Goal: Check status: Check status

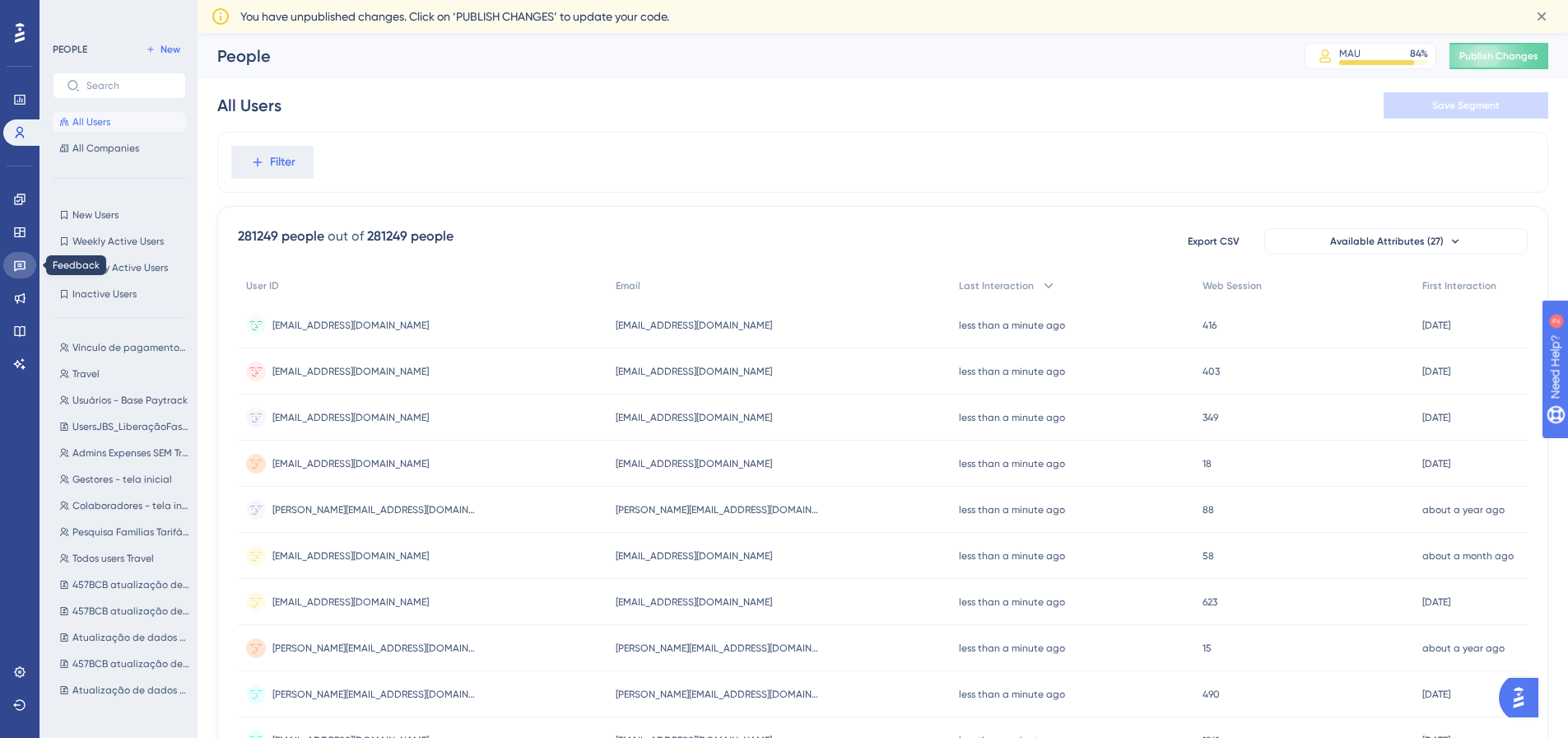
click at [9, 265] on link at bounding box center [20, 265] width 33 height 27
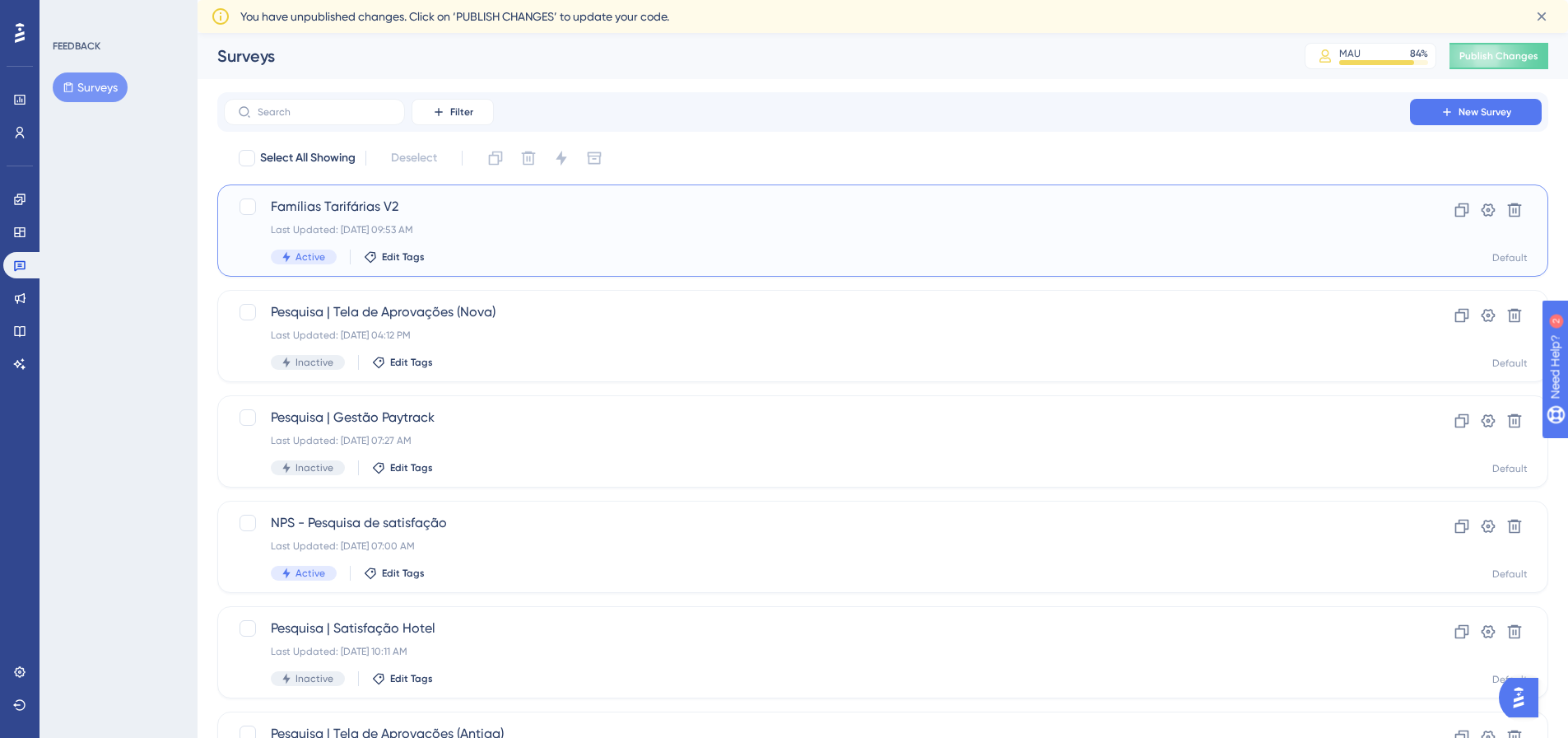
click at [457, 244] on div "Famílias Tarifárias V2 Last Updated: [DATE] 09:53 AM Active Edit Tags" at bounding box center [816, 231] width 1092 height 68
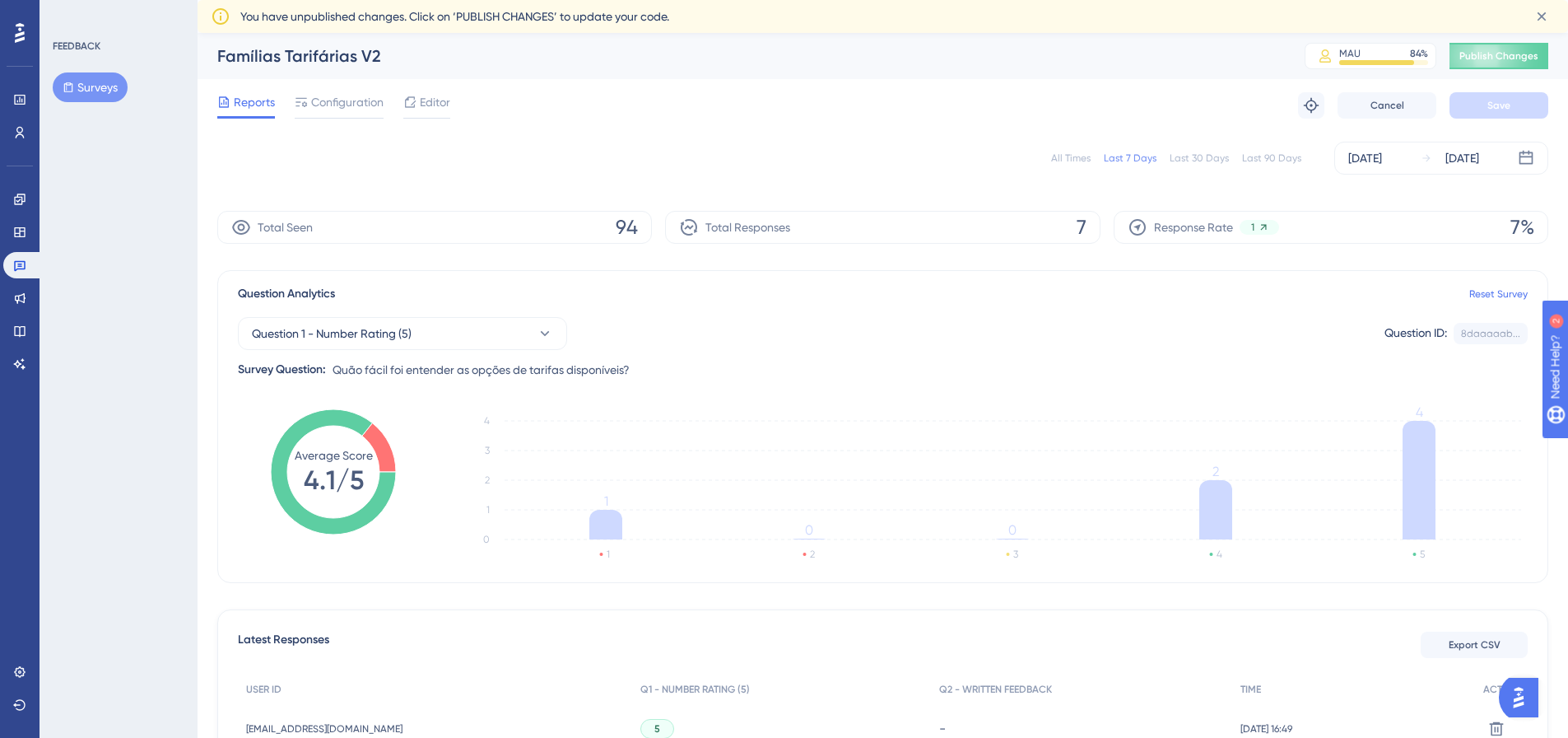
click at [1087, 158] on div "All Times" at bounding box center [1071, 158] width 39 height 13
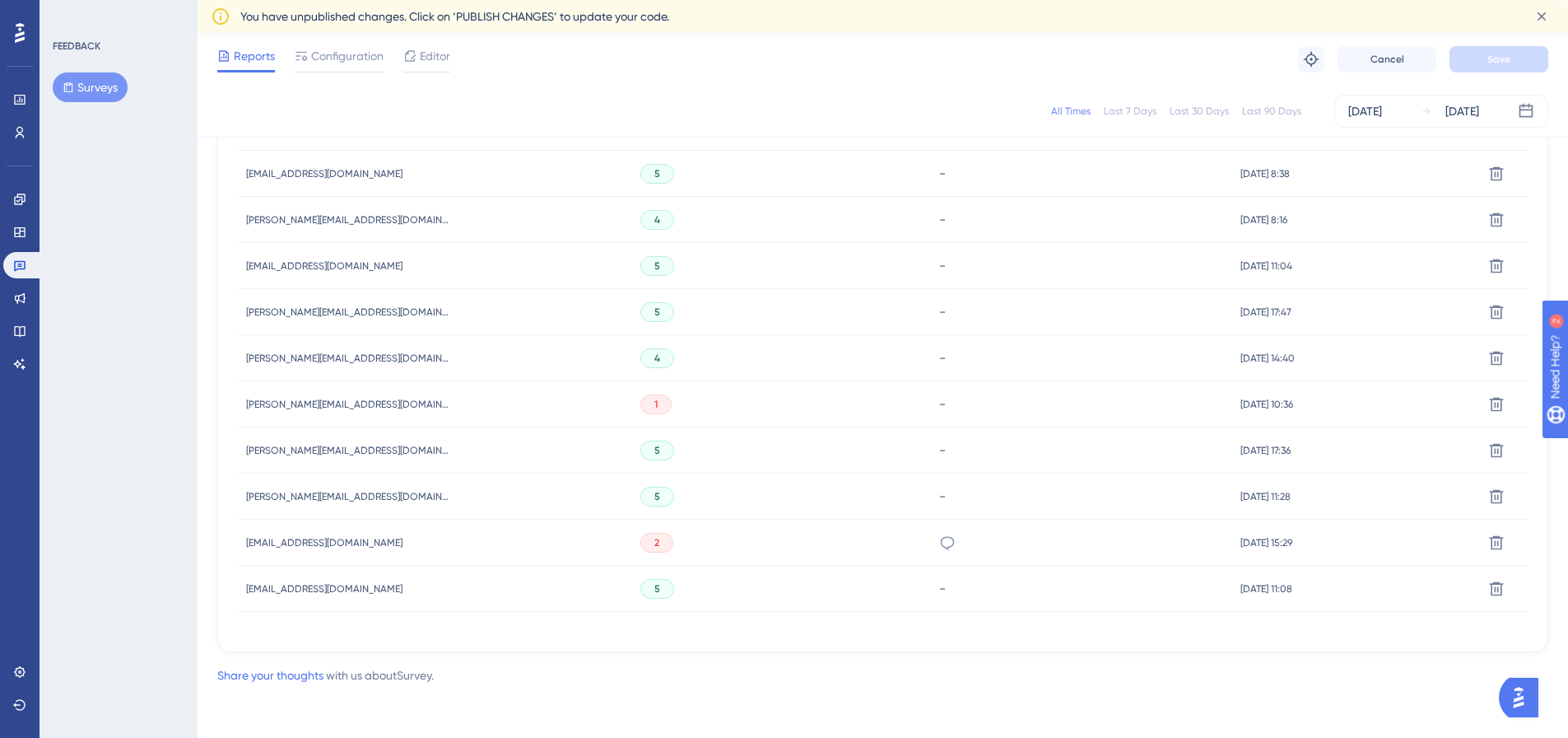
scroll to position [512, 0]
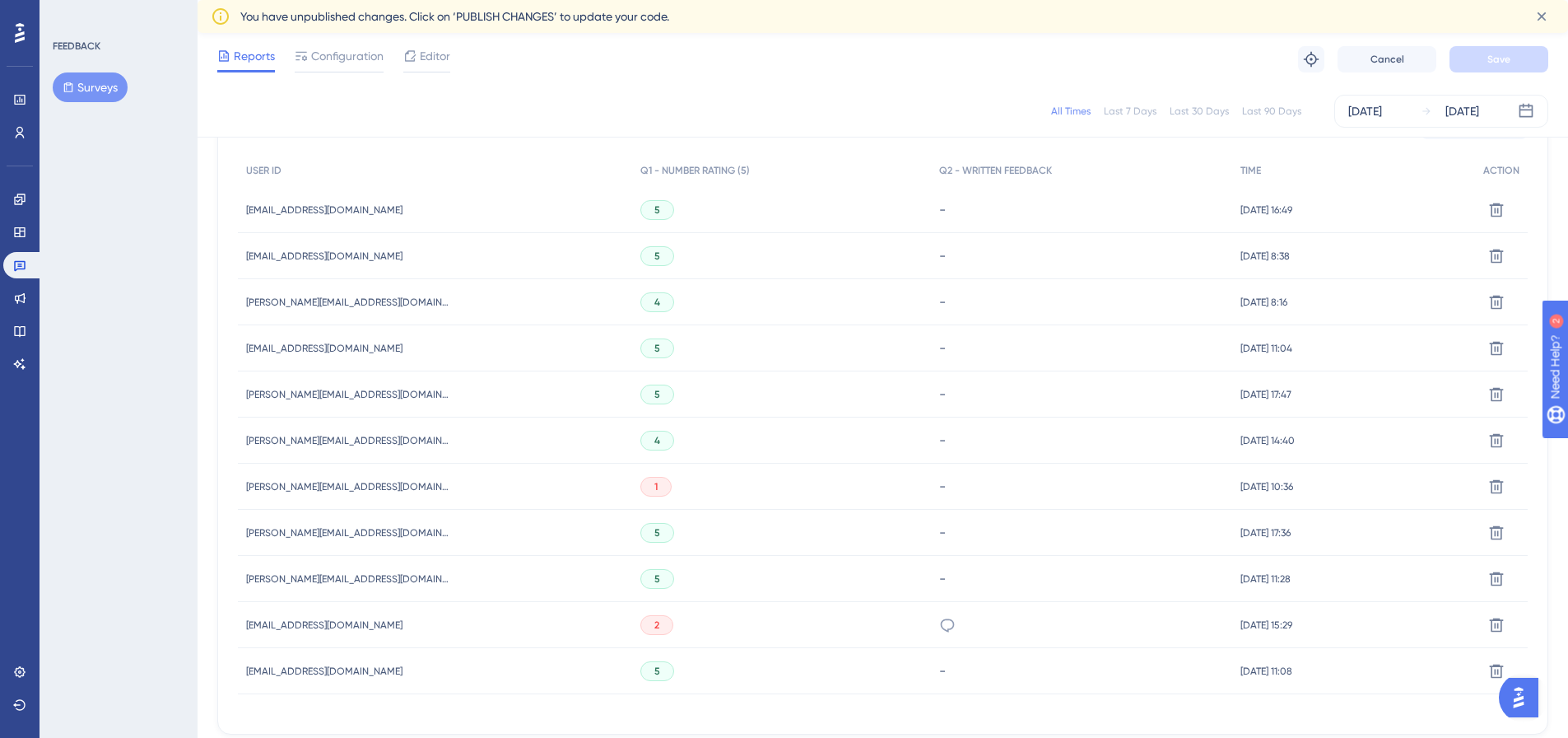
click at [176, 336] on div "FEEDBACK Surveys" at bounding box center [118, 369] width 158 height 738
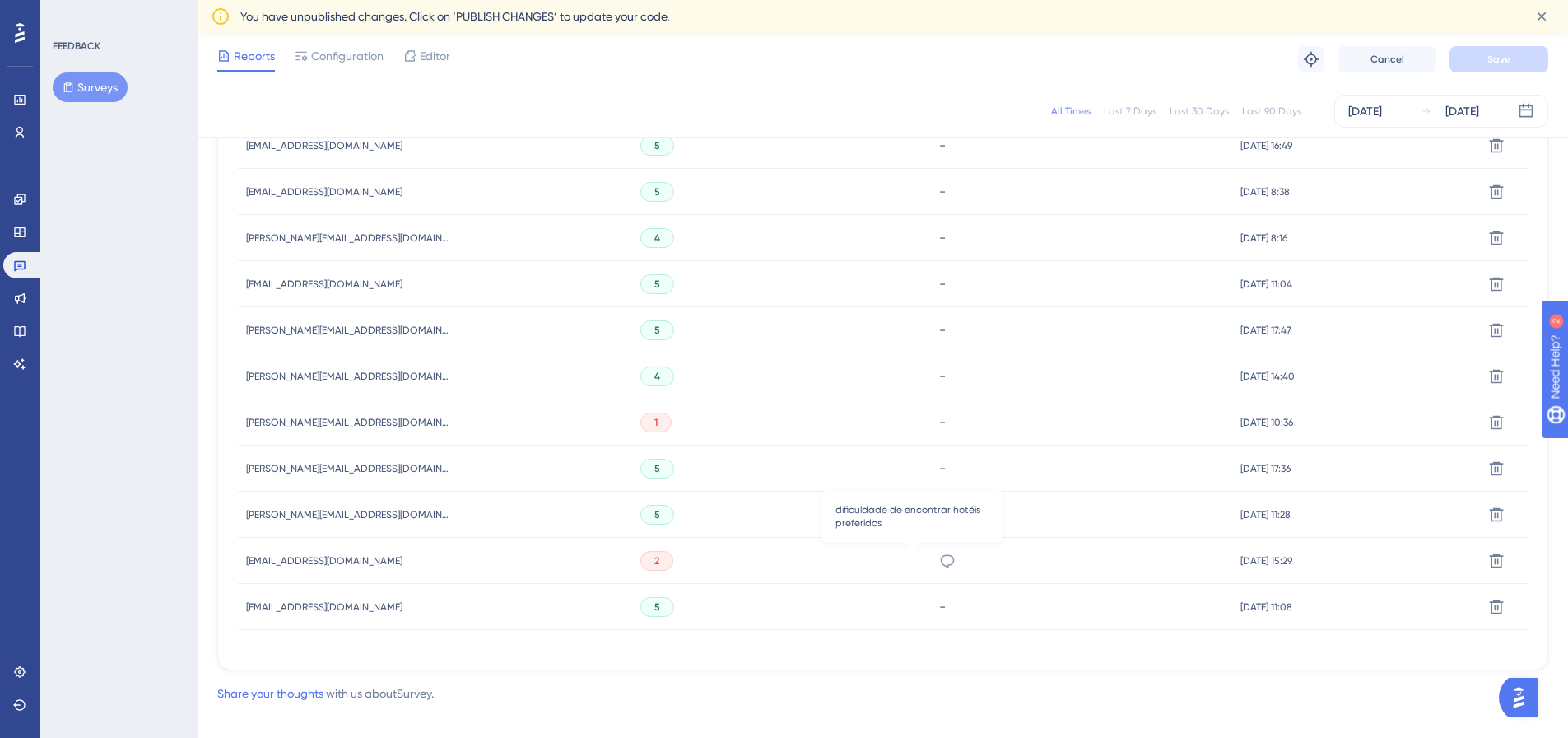
click at [939, 560] on icon at bounding box center [947, 561] width 16 height 16
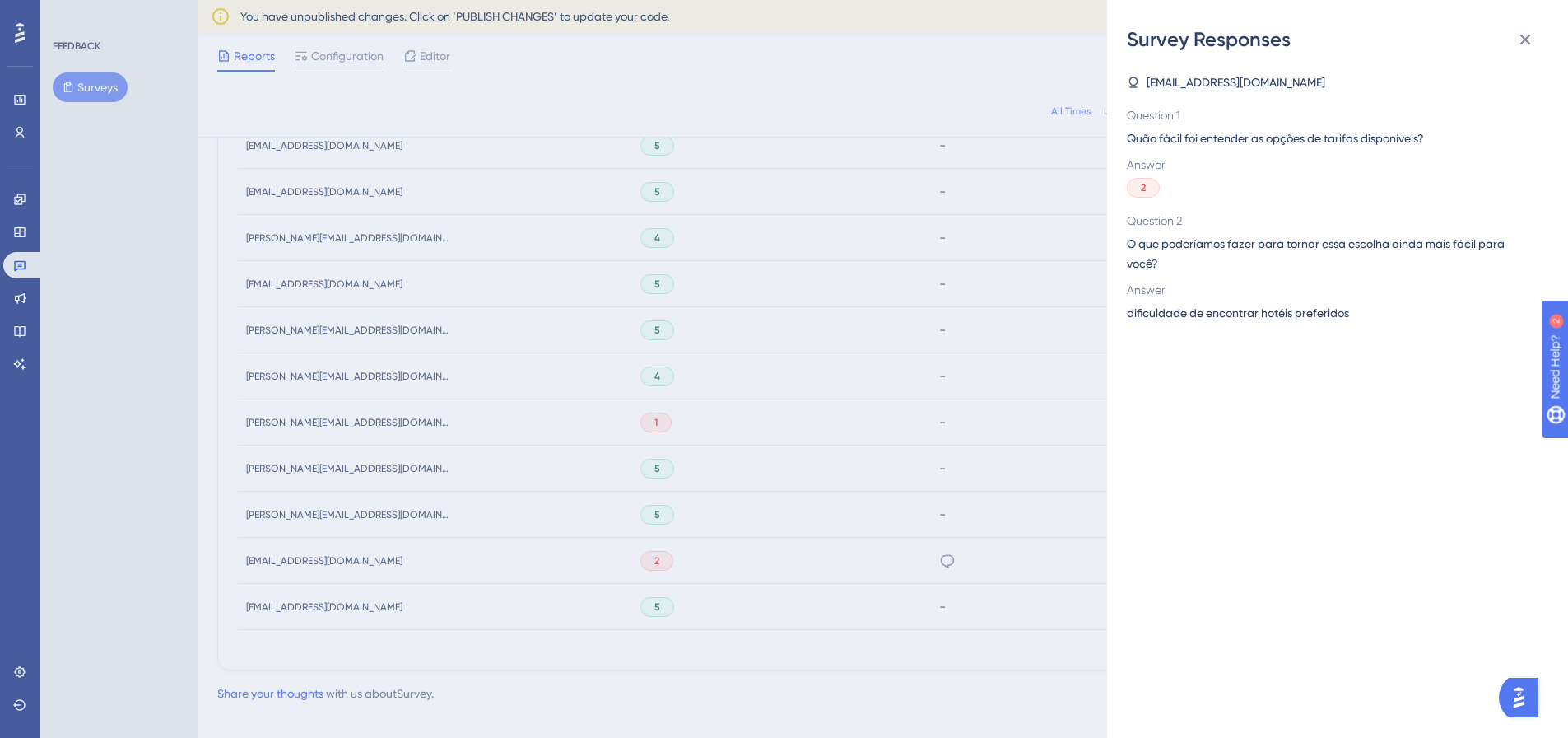
click at [1092, 383] on div "Survey Responses [EMAIL_ADDRESS][DOMAIN_NAME] Question 1 Quão fácil foi entende…" at bounding box center [784, 369] width 1568 height 738
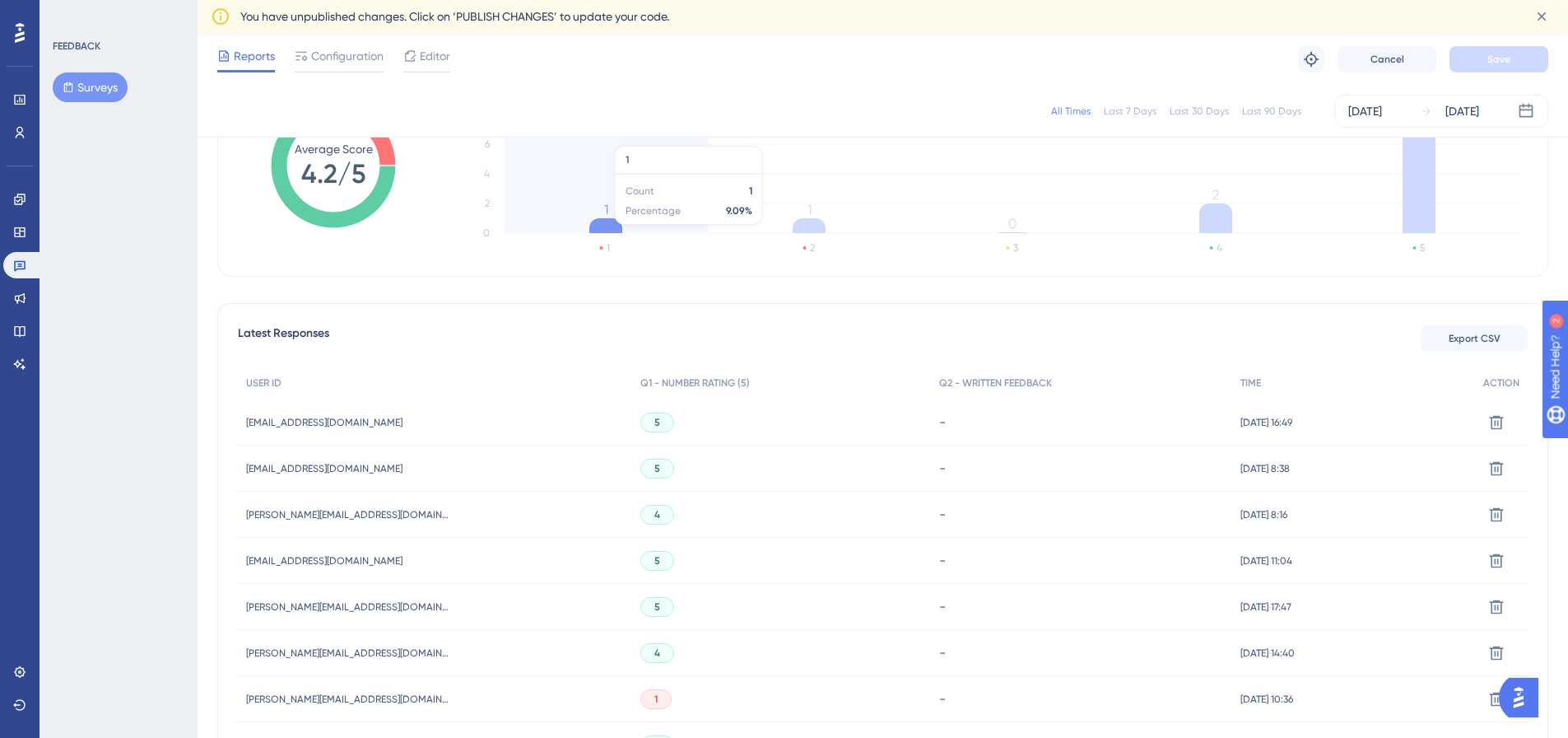
scroll to position [329, 0]
